Goal: Transaction & Acquisition: Book appointment/travel/reservation

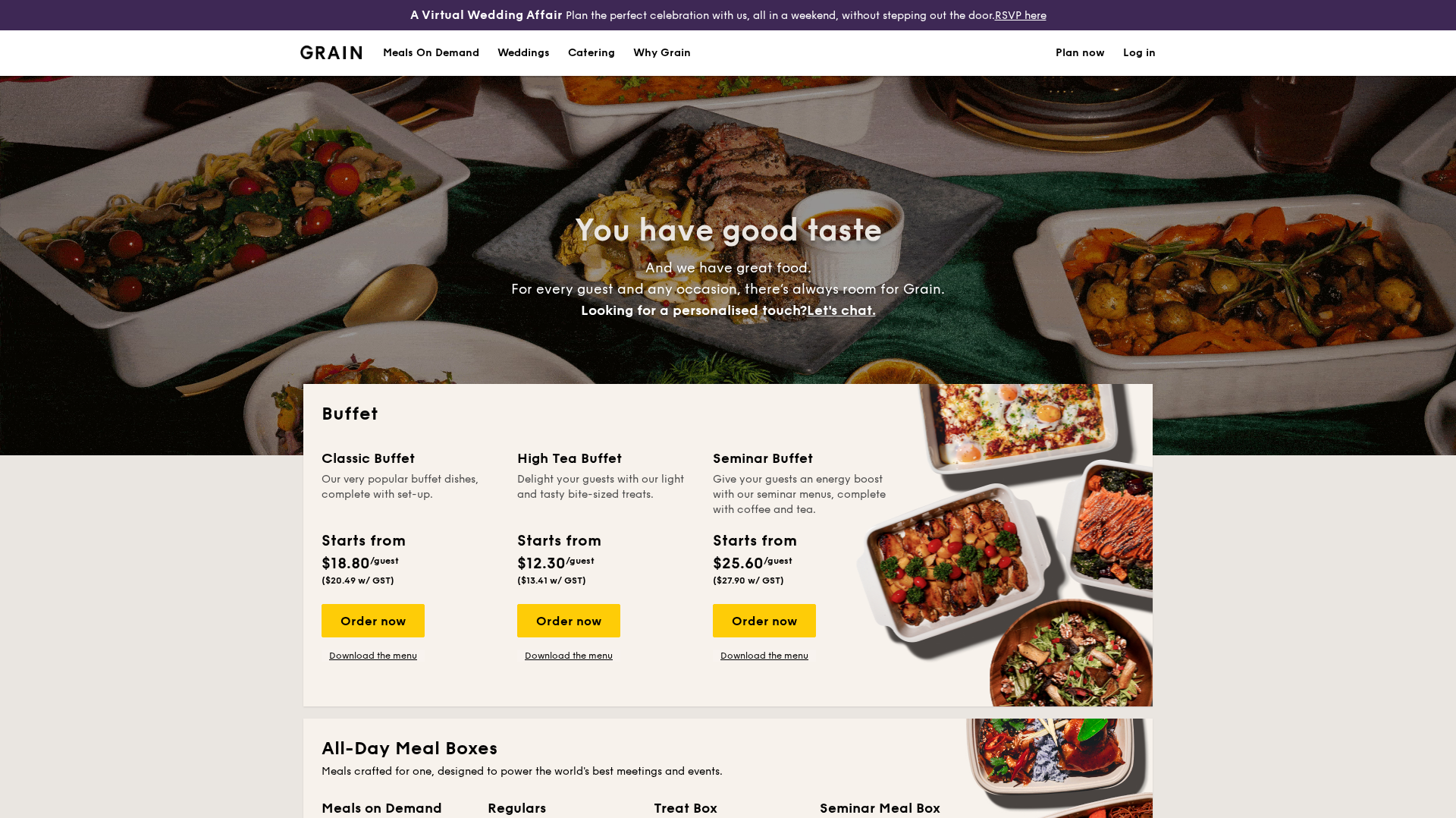
select select
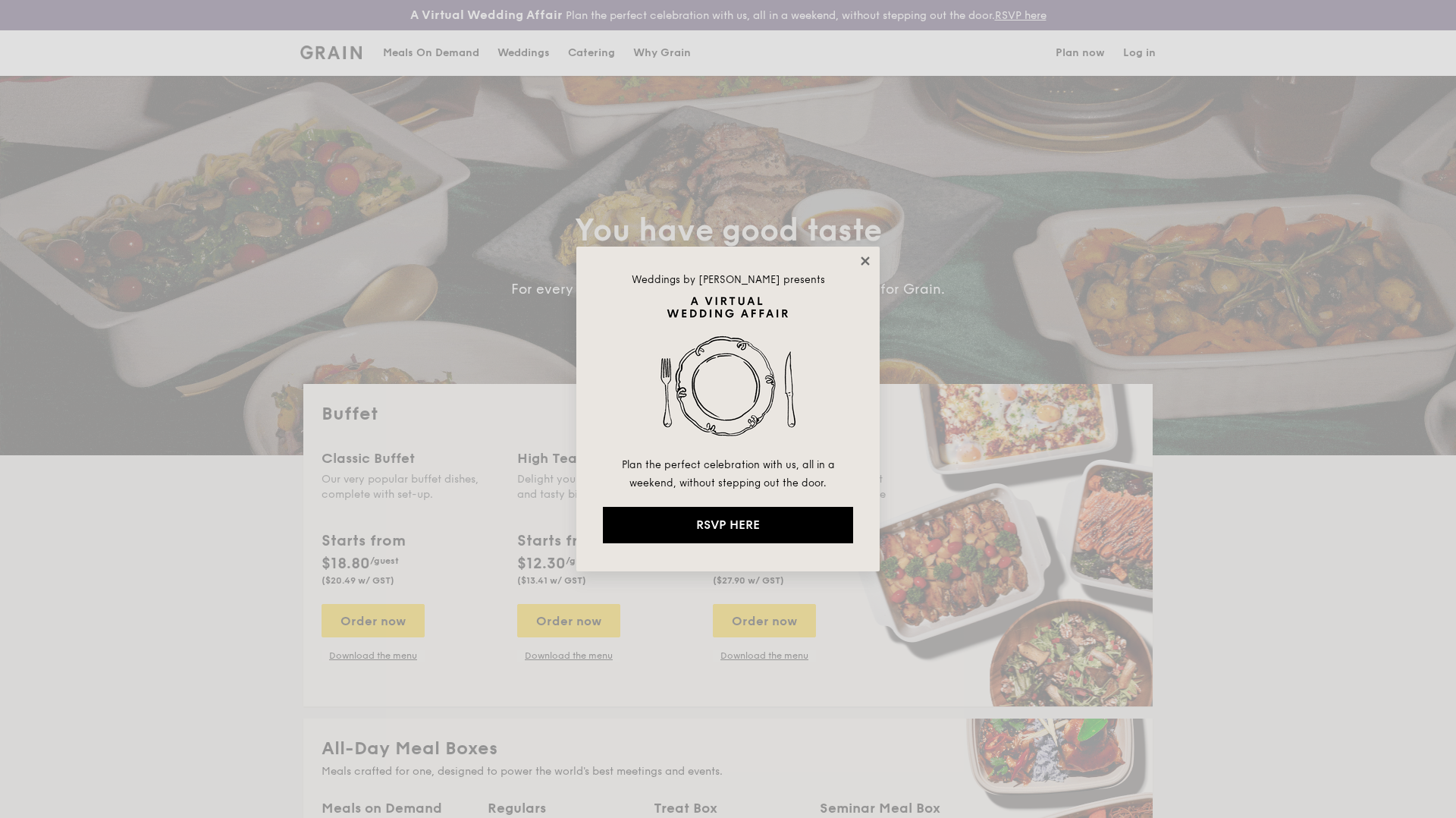
click at [865, 260] on icon at bounding box center [865, 260] width 8 height 8
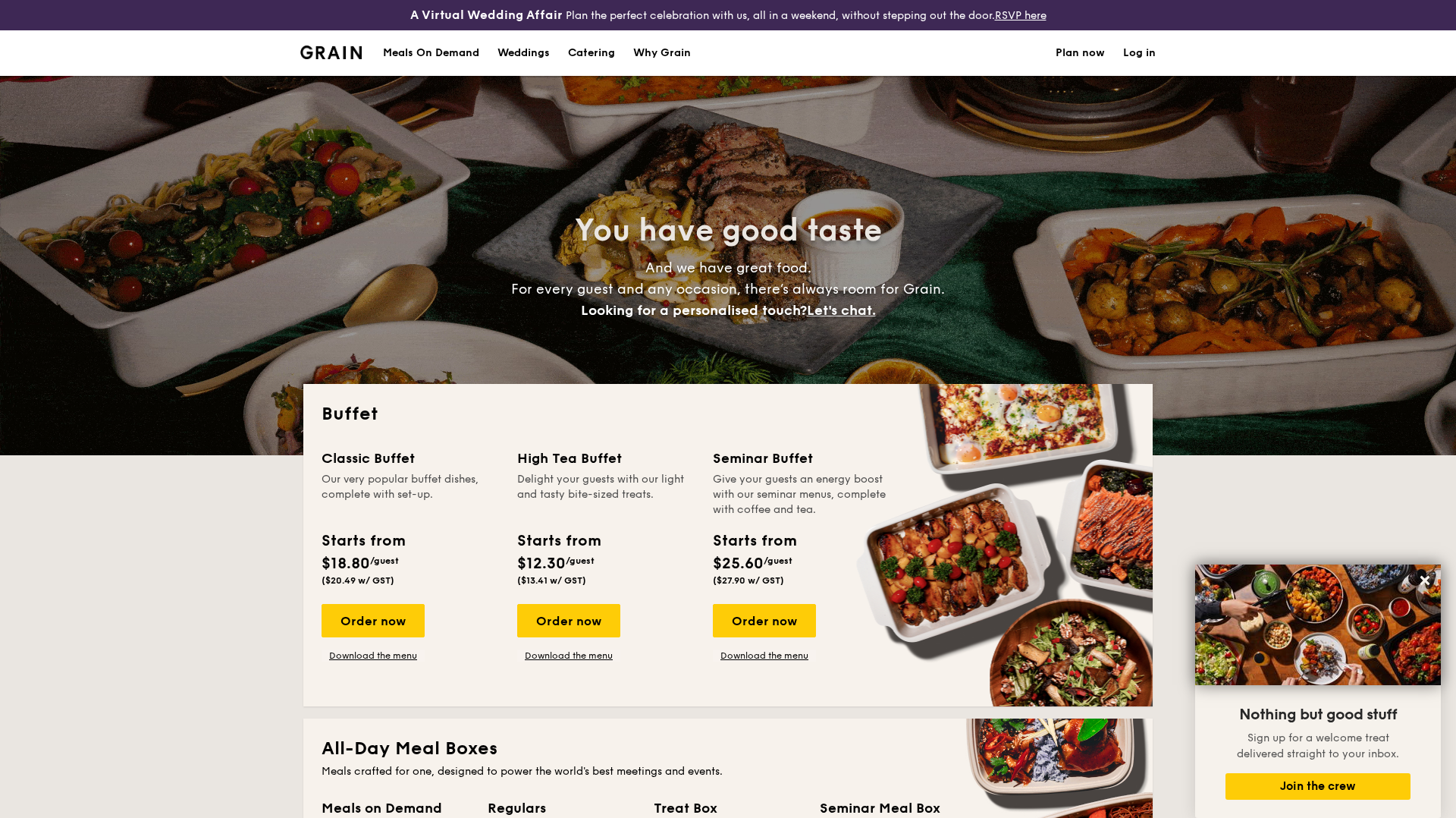
click at [588, 53] on h1 "Catering" at bounding box center [591, 53] width 47 height 45
click at [585, 50] on h1 "Catering" at bounding box center [591, 53] width 47 height 45
